Goal: Task Accomplishment & Management: Manage account settings

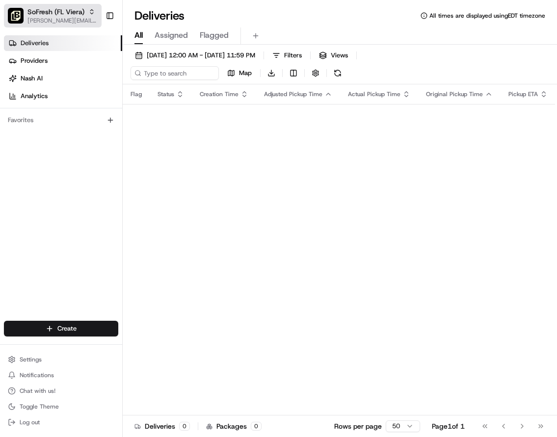
click at [60, 18] on span "[PERSON_NAME][EMAIL_ADDRESS][DOMAIN_NAME]" at bounding box center [62, 21] width 70 height 8
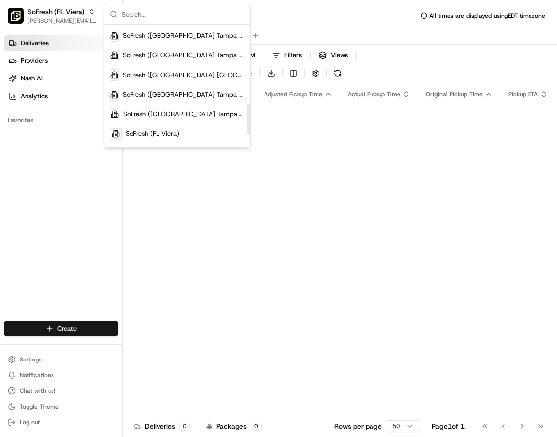
scroll to position [367, 0]
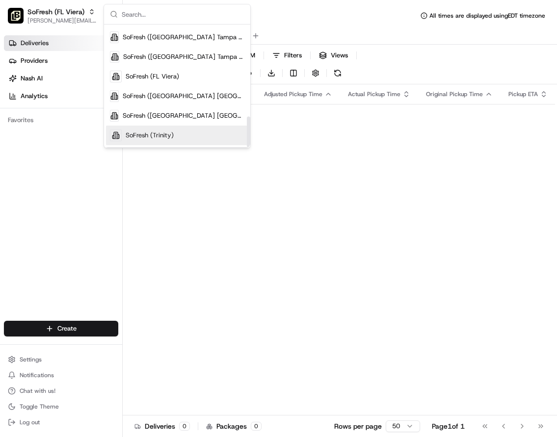
click at [156, 136] on span "SoFresh (Trinity)" at bounding box center [150, 135] width 48 height 9
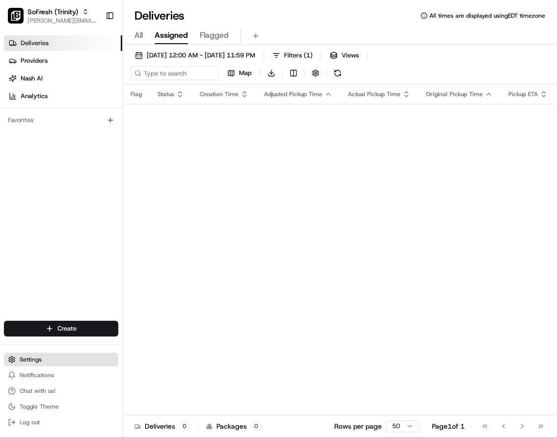
click at [34, 359] on span "Settings" at bounding box center [31, 360] width 22 height 8
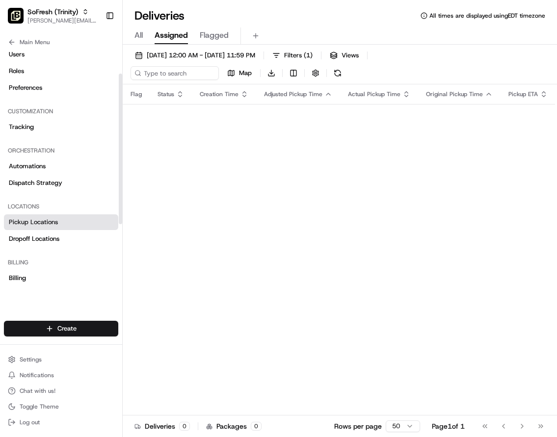
scroll to position [40, 0]
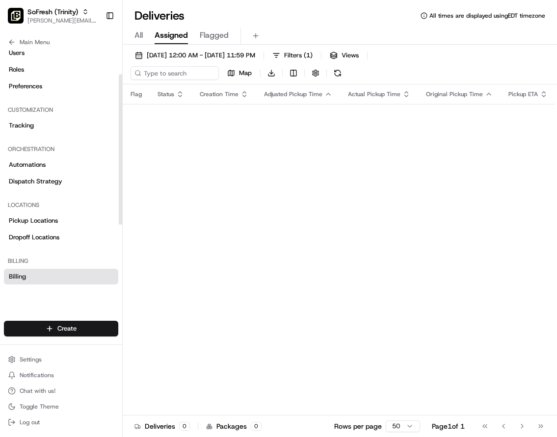
click at [33, 279] on link "Billing" at bounding box center [61, 277] width 114 height 16
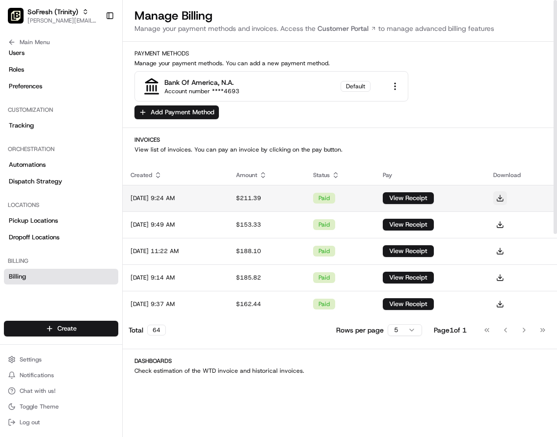
click at [505, 197] on button at bounding box center [500, 198] width 14 height 14
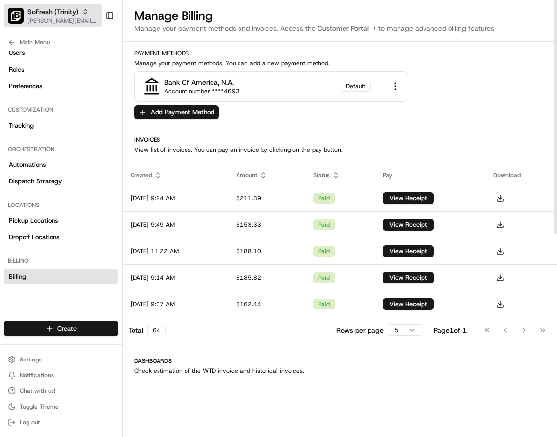
click at [56, 14] on span "SoFresh (Trinity)" at bounding box center [52, 12] width 51 height 10
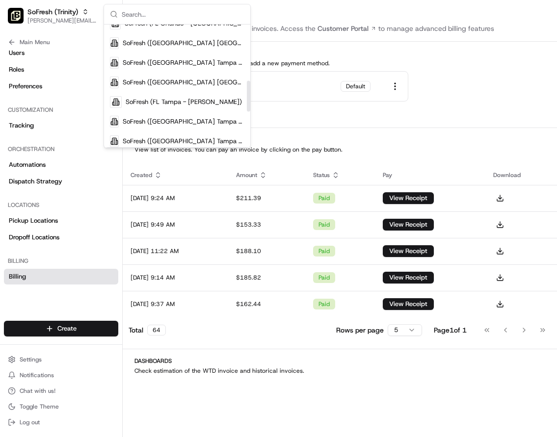
scroll to position [224, 0]
click at [188, 101] on span "SoFresh (FL Tampa - [PERSON_NAME])" at bounding box center [184, 101] width 116 height 9
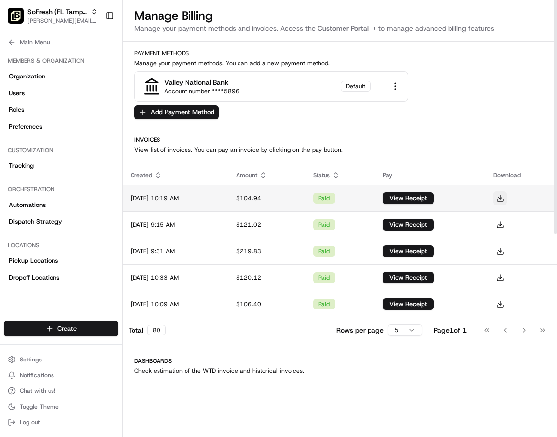
click at [507, 200] on button at bounding box center [500, 198] width 14 height 14
